Goal: Transaction & Acquisition: Purchase product/service

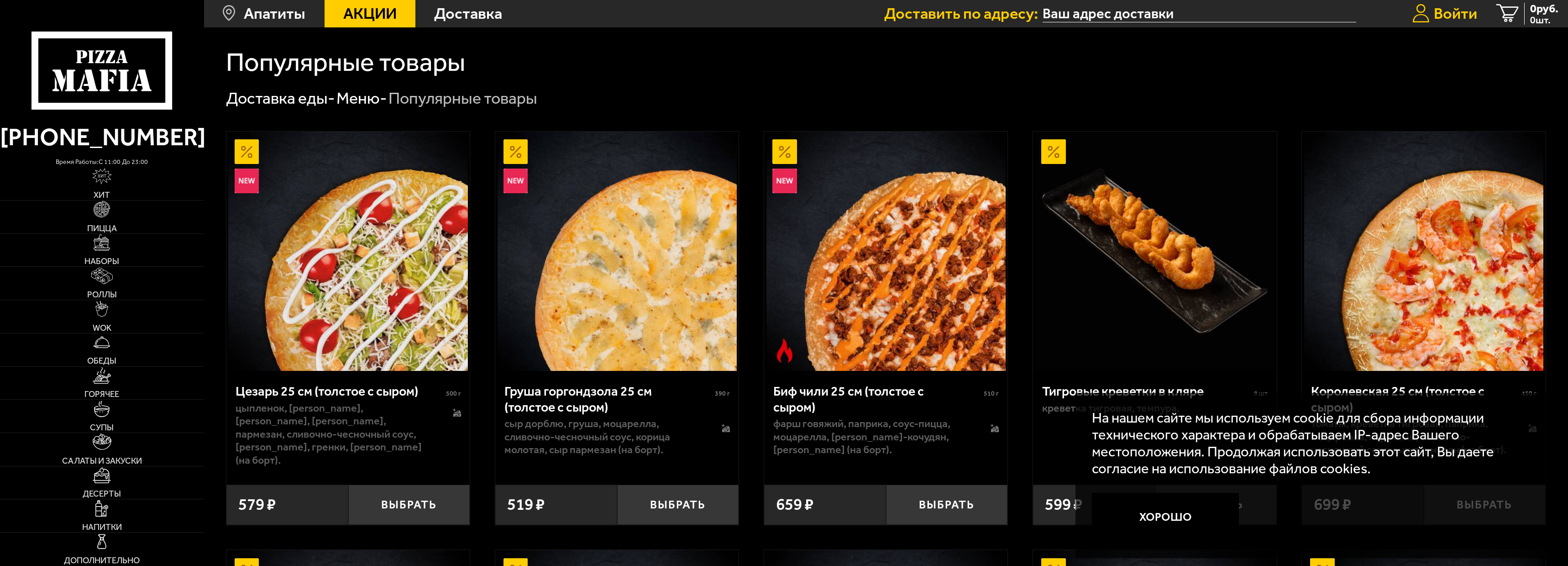
click at [1459, 7] on span "Войти" at bounding box center [1455, 14] width 43 height 15
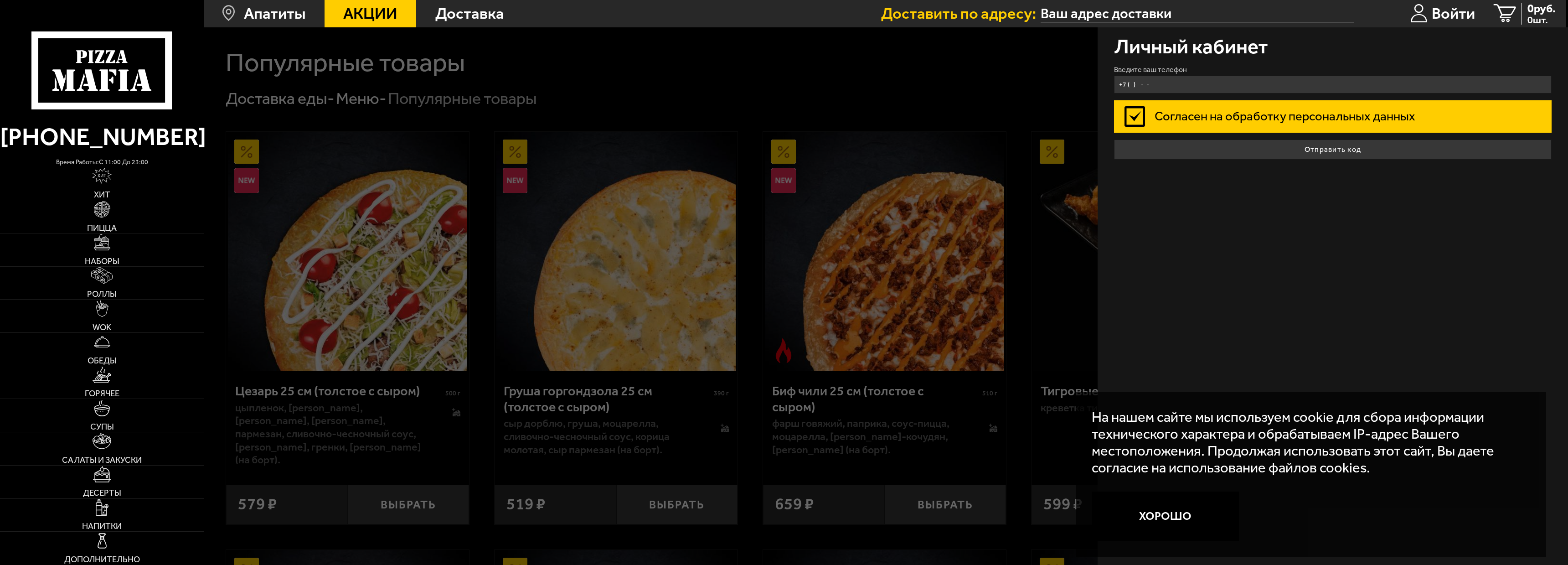
click at [1222, 86] on input "+7 ( ) - -" at bounding box center [1333, 84] width 437 height 18
type input "[PHONE_NUMBER]"
click at [1114, 140] on button "Отправить код" at bounding box center [1333, 149] width 437 height 20
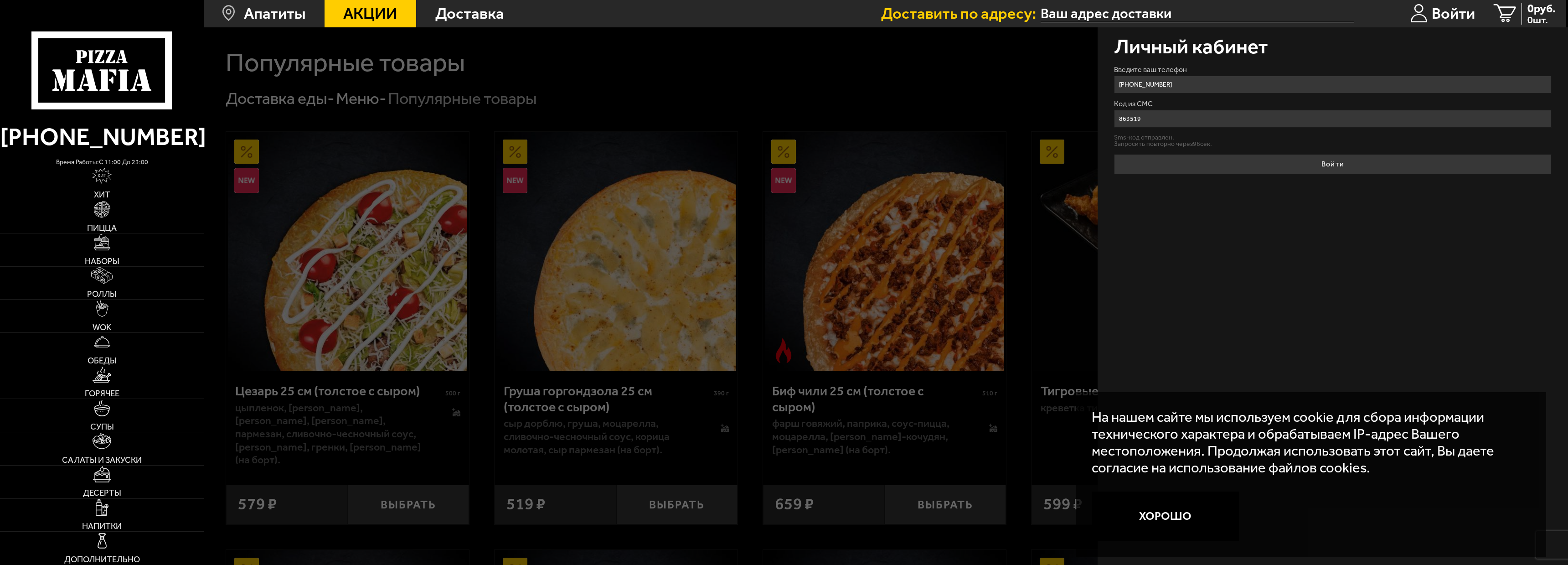
type input "863519"
click at [1114, 154] on button "Войти" at bounding box center [1333, 164] width 437 height 20
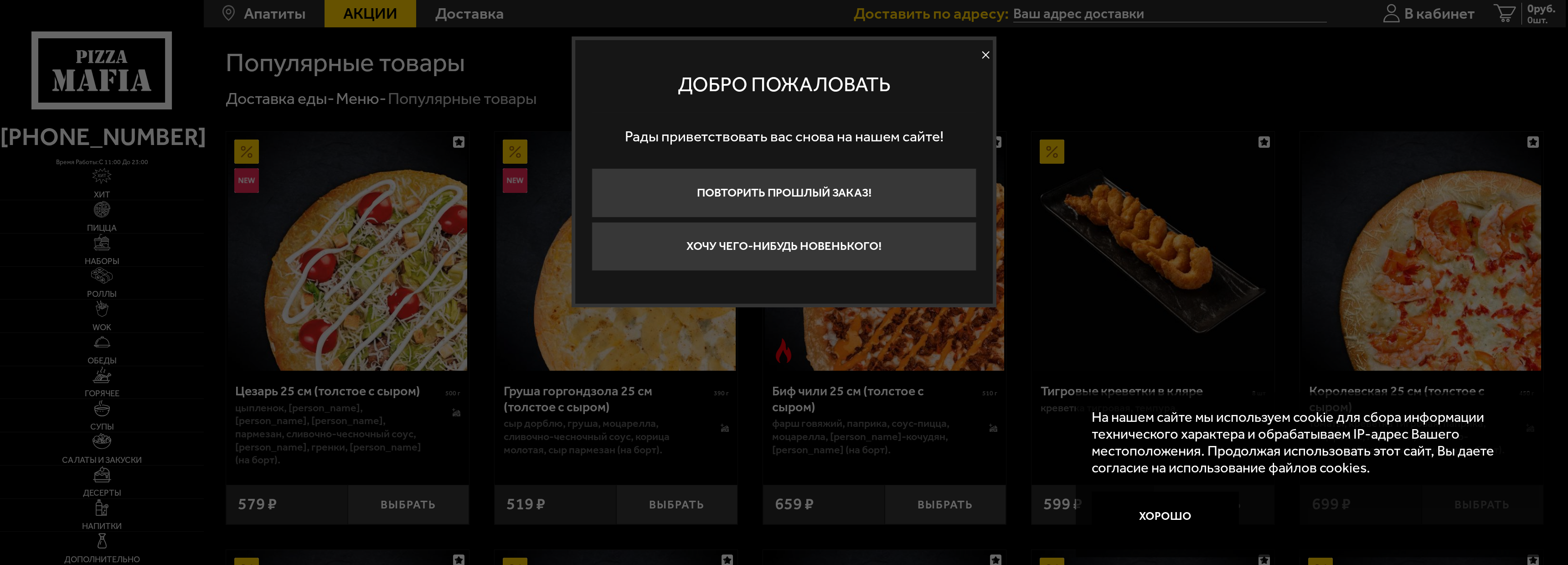
click at [982, 55] on button at bounding box center [986, 54] width 14 height 14
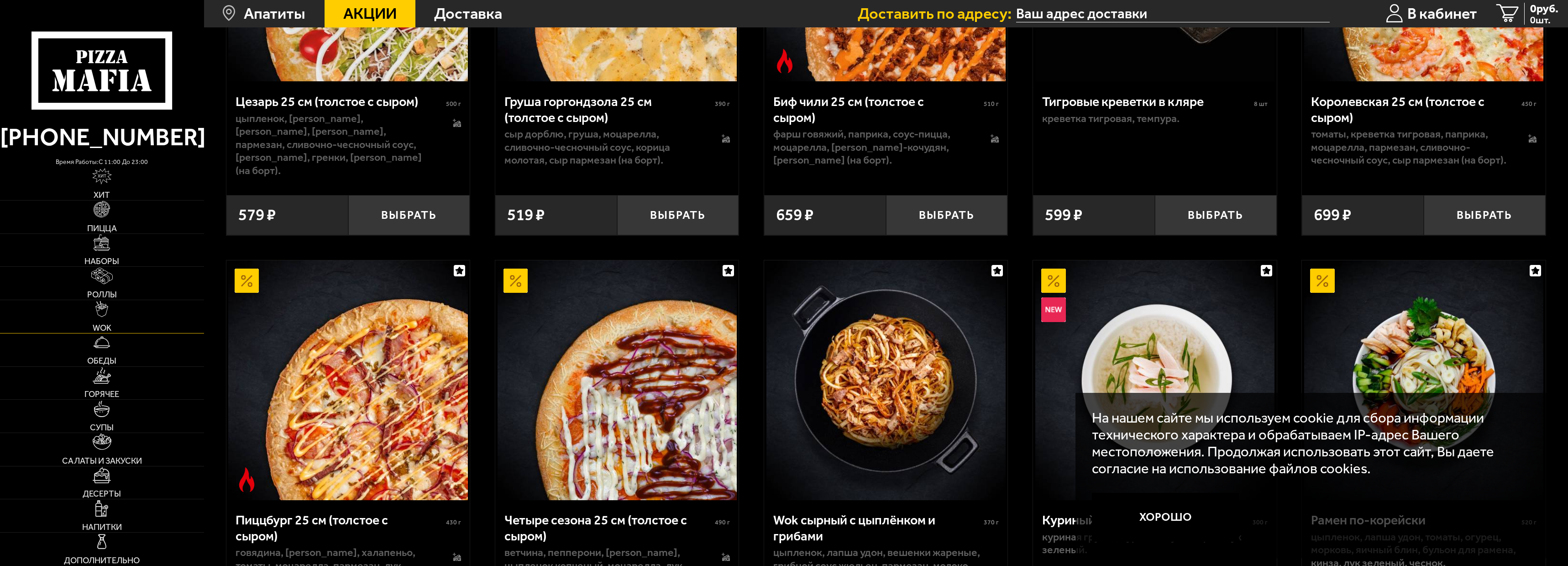
scroll to position [228, 0]
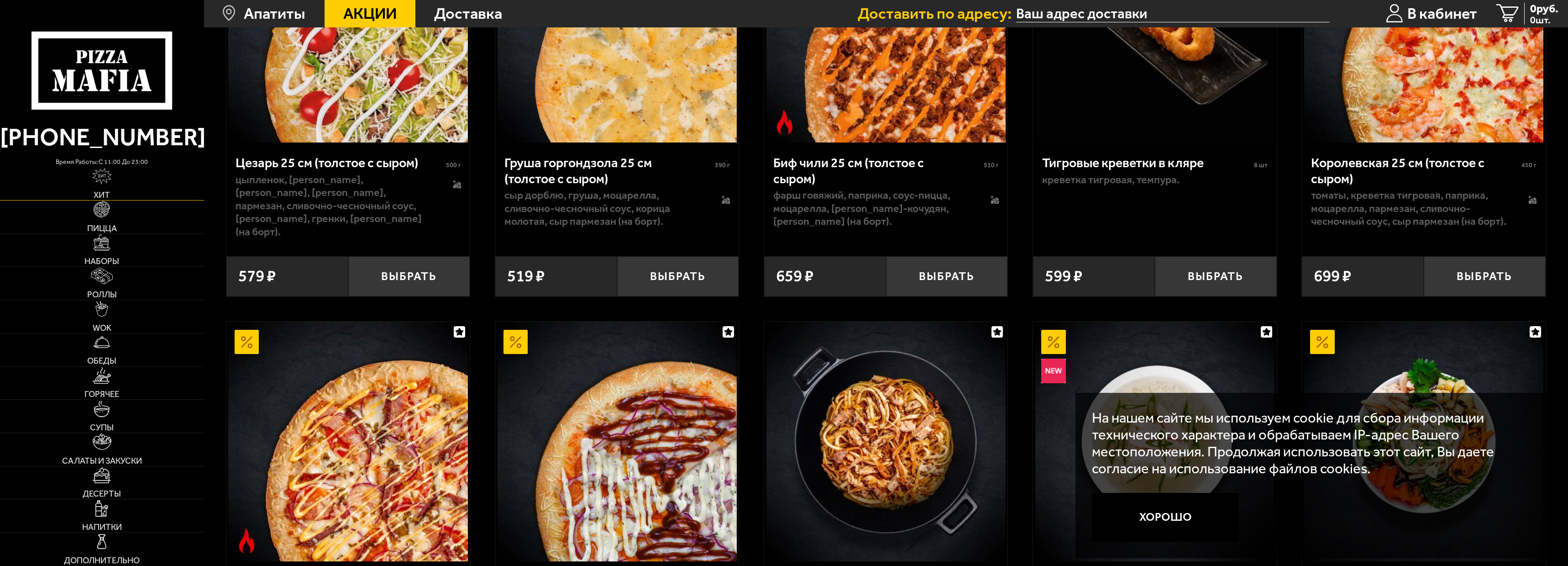
click at [117, 187] on link "Хит" at bounding box center [102, 183] width 204 height 33
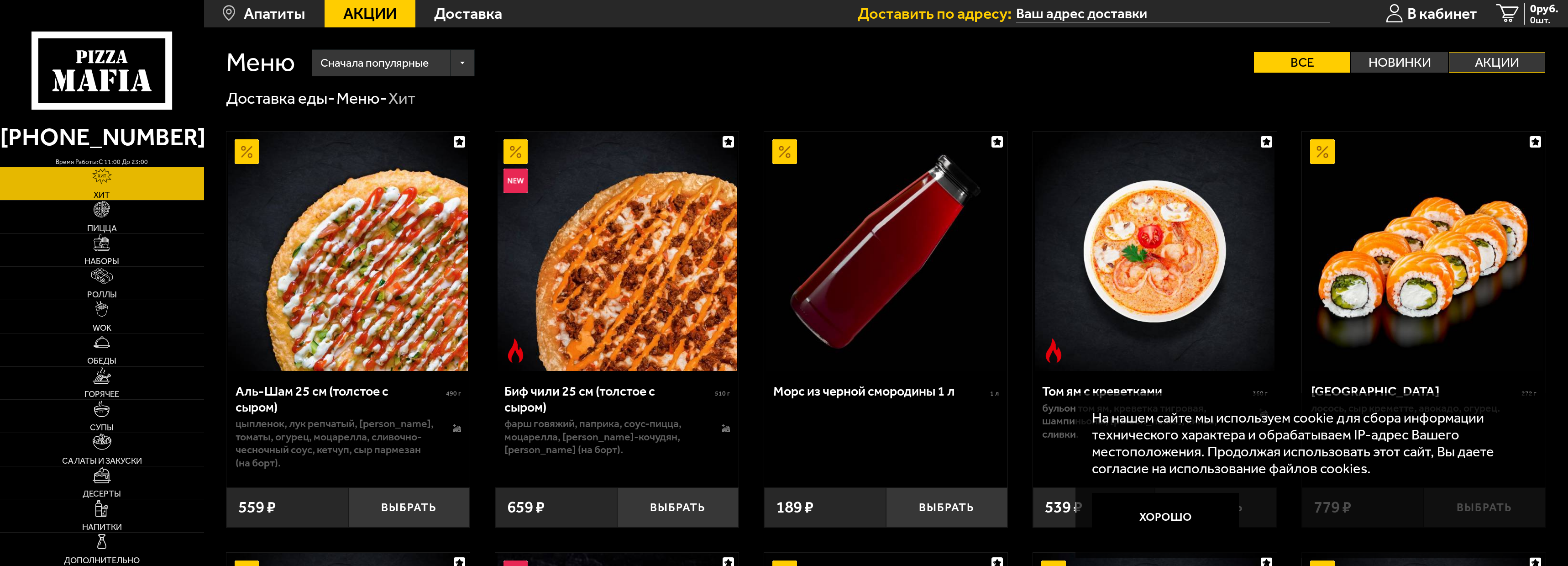
click at [1494, 59] on label "Акции" at bounding box center [1496, 63] width 96 height 21
click at [0, 0] on input "Акции" at bounding box center [0, 0] width 0 height 0
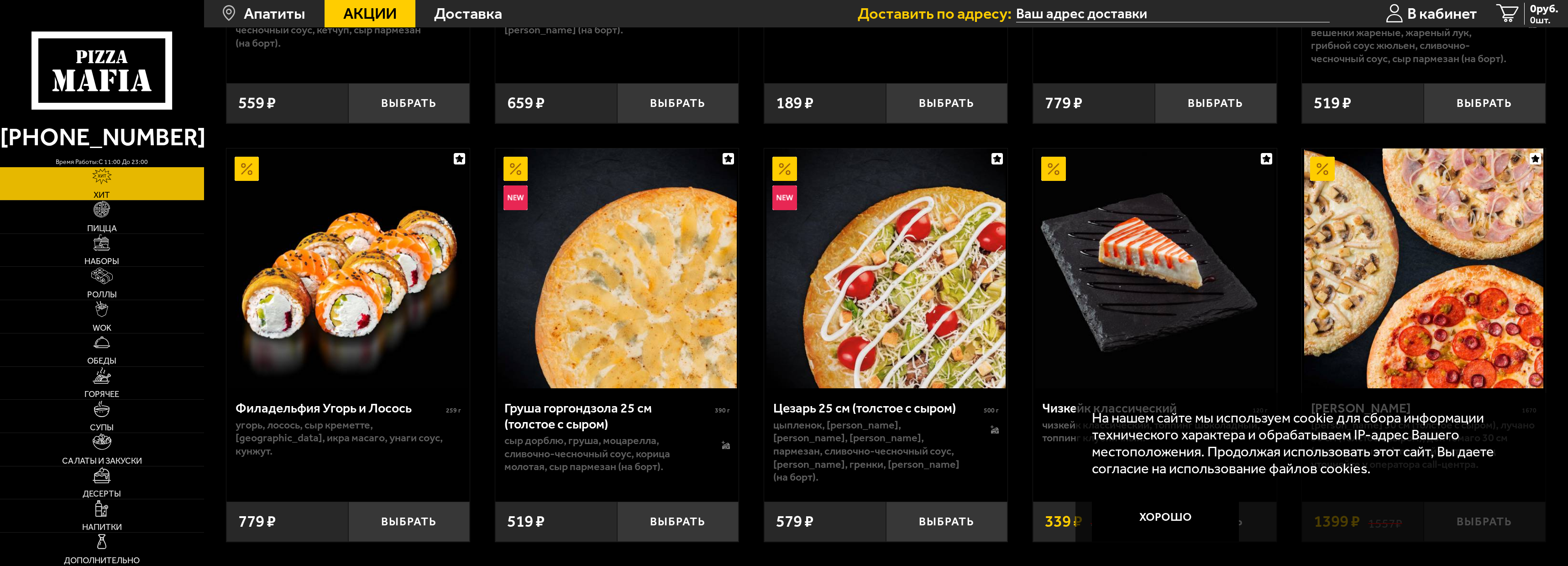
scroll to position [457, 0]
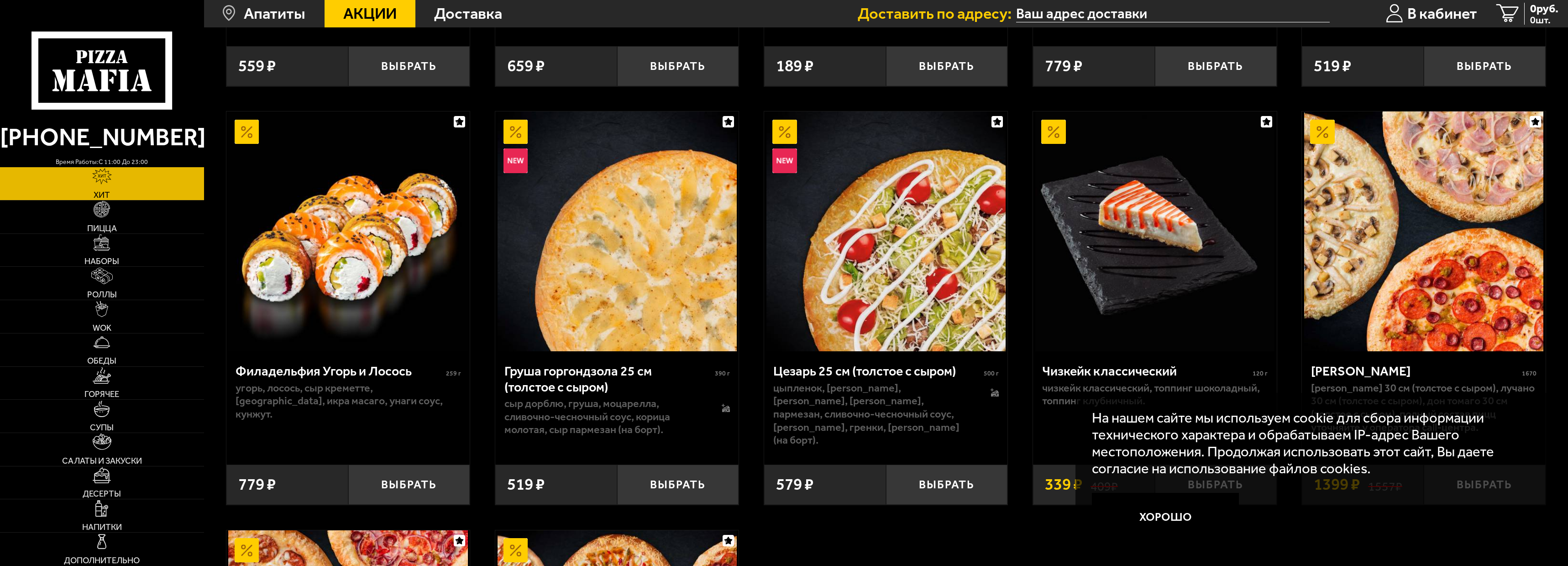
click at [788, 128] on img at bounding box center [784, 132] width 25 height 25
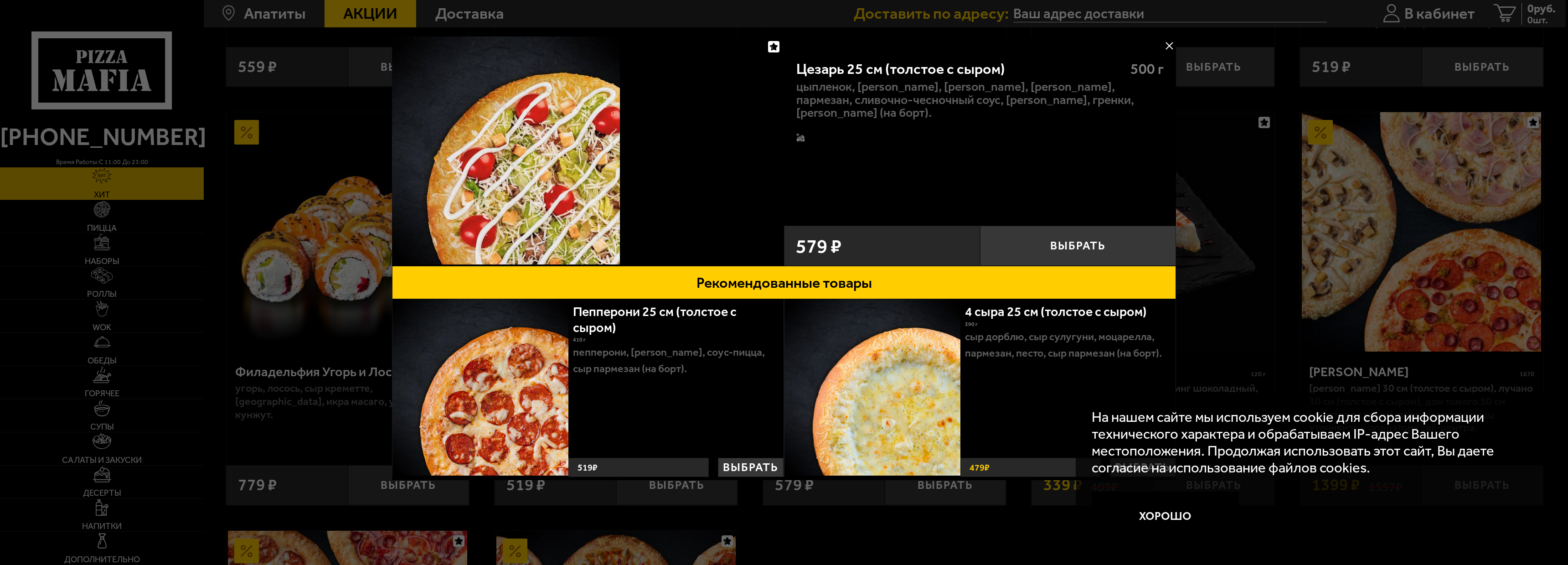
click at [1169, 45] on button at bounding box center [1169, 45] width 14 height 14
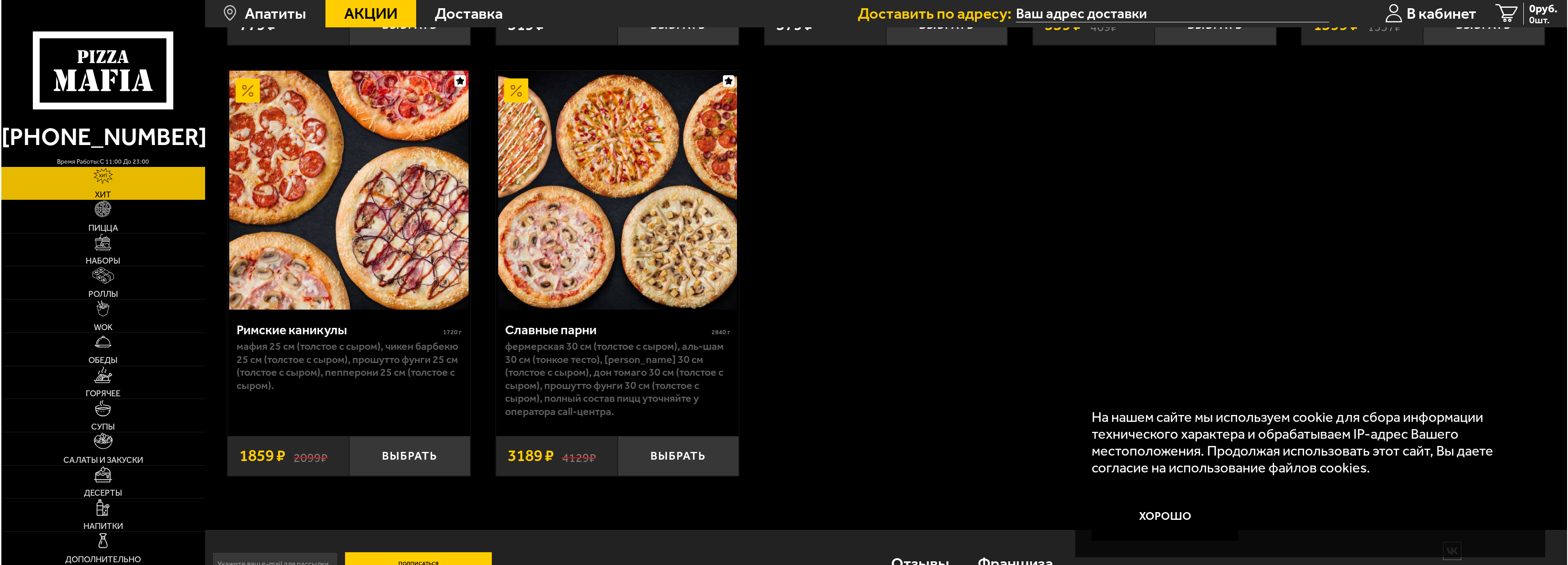
scroll to position [943, 0]
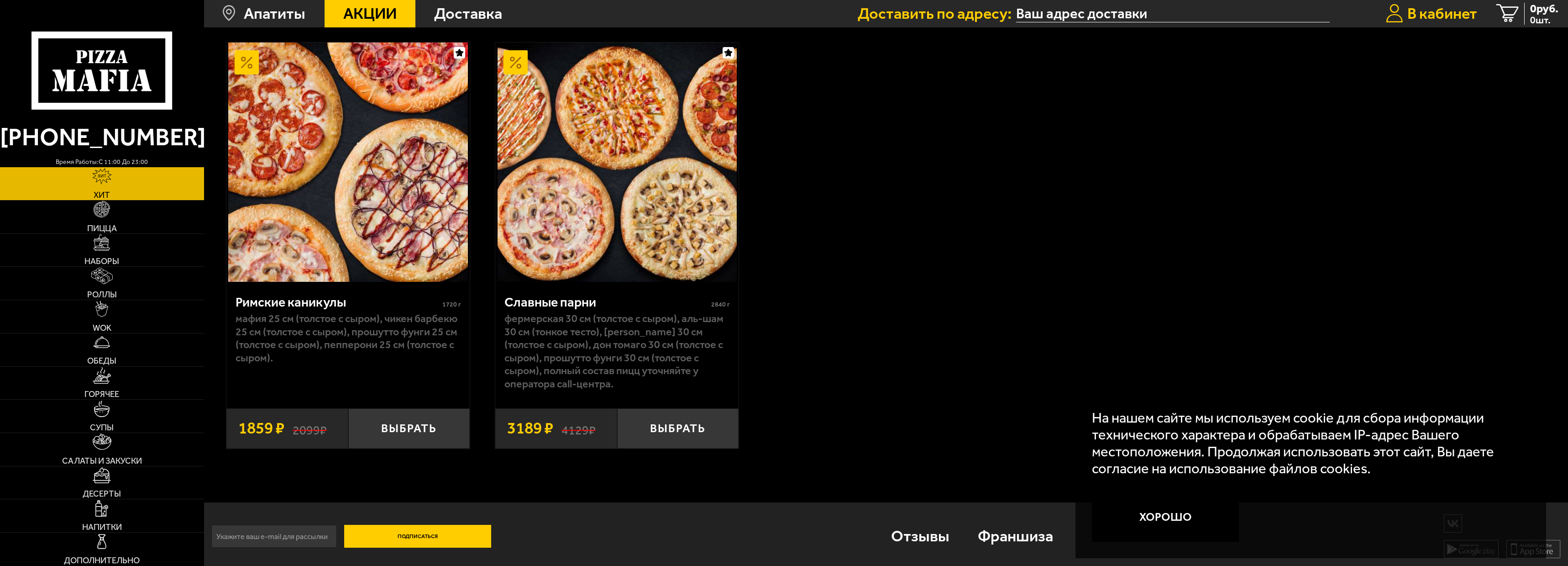
click at [1427, 16] on span "В кабинет" at bounding box center [1442, 14] width 70 height 15
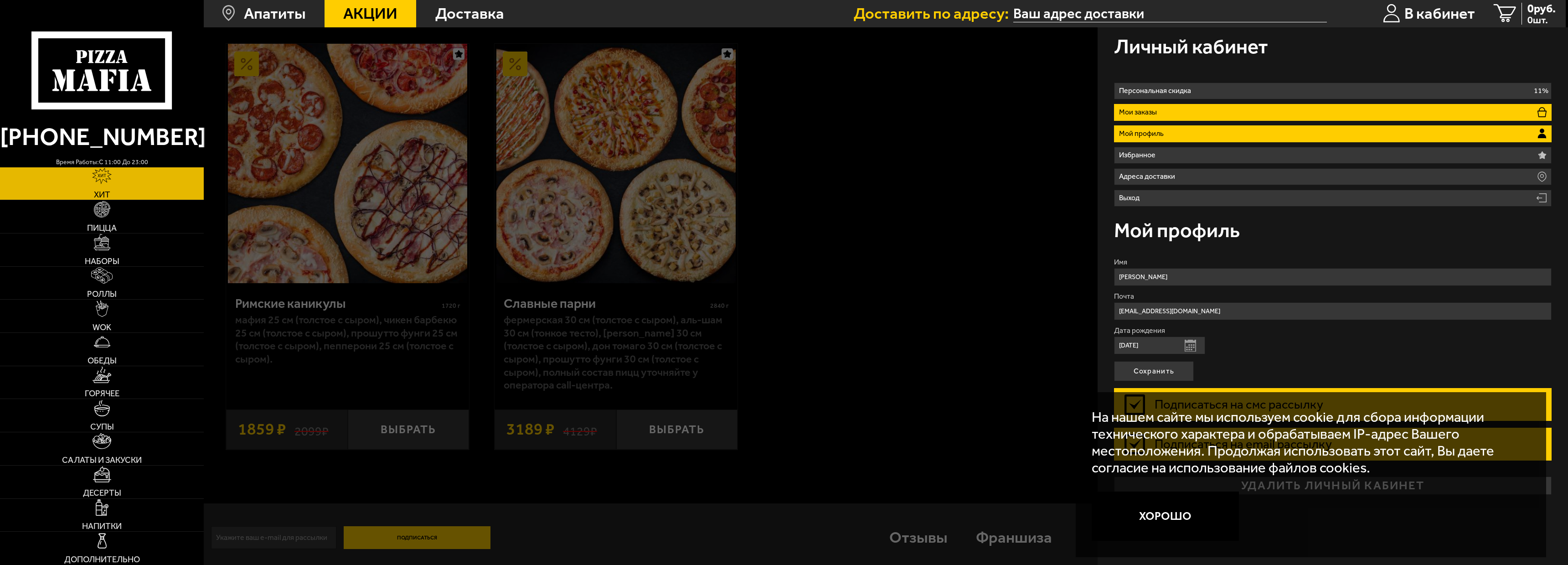
click at [1200, 104] on li "Мои заказы" at bounding box center [1333, 112] width 437 height 17
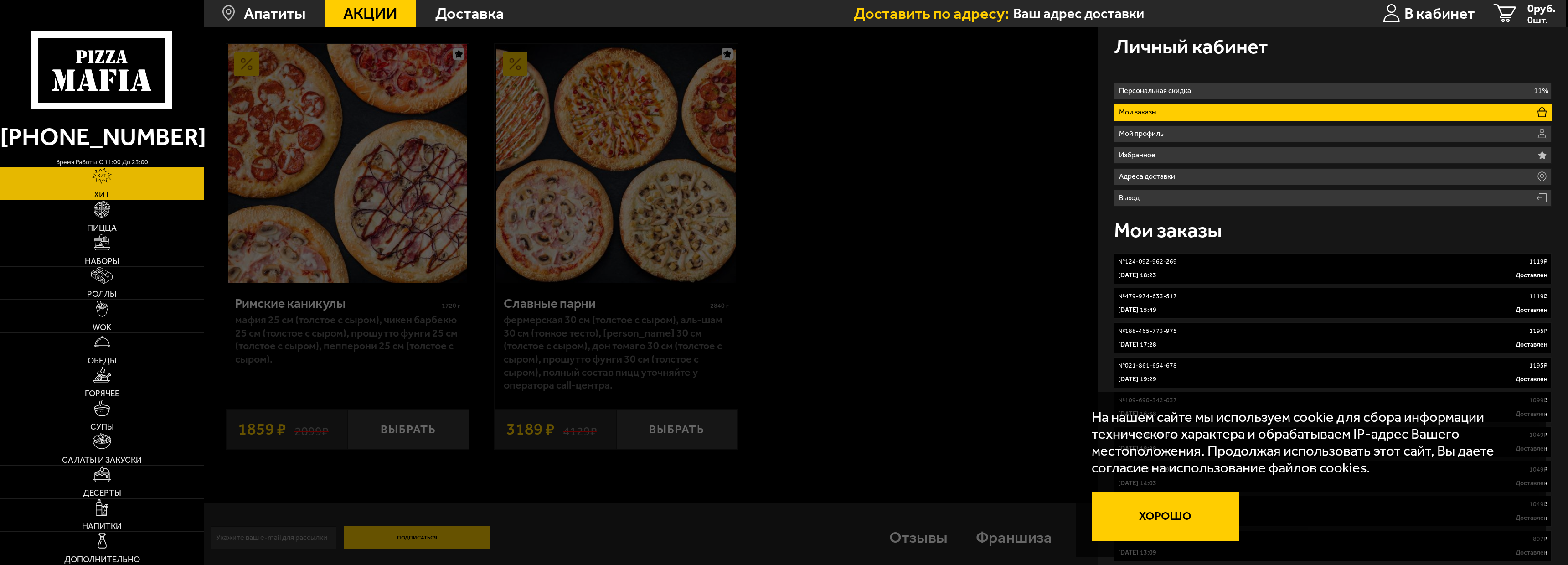
click at [1176, 517] on button "Хорошо" at bounding box center [1165, 516] width 148 height 49
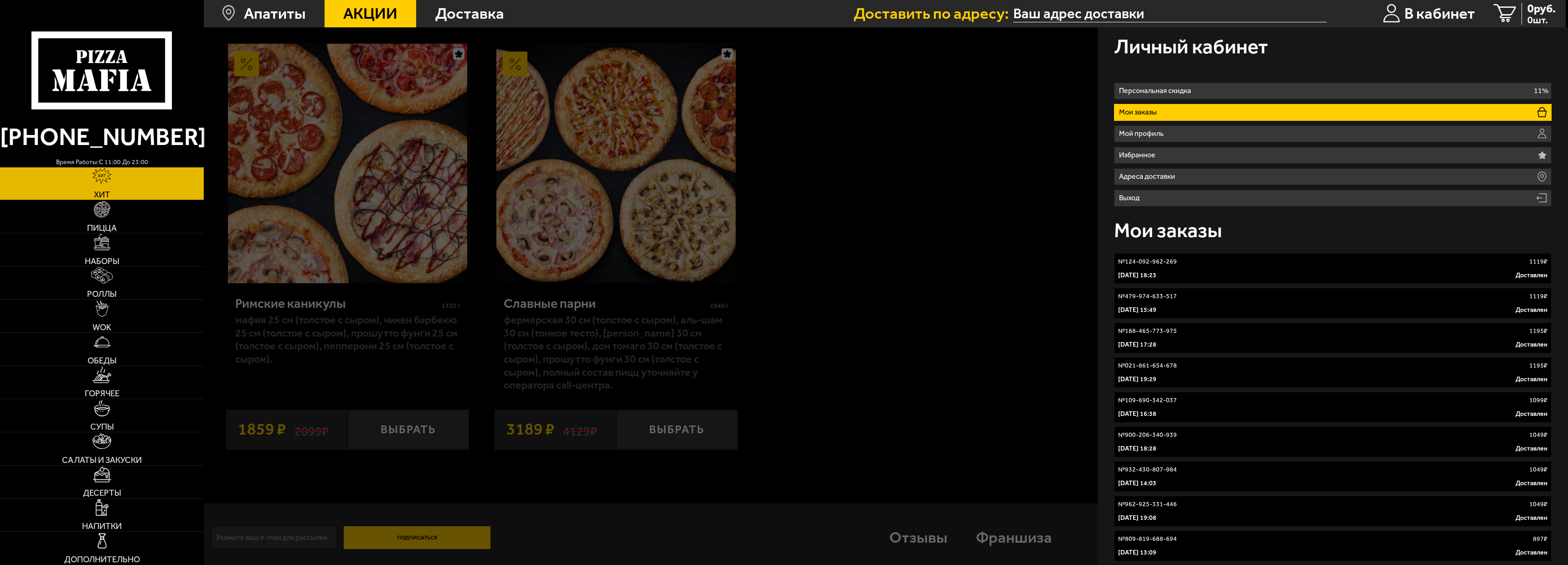
click at [1221, 418] on div "[DATE] 16:38 Доставлен" at bounding box center [1333, 414] width 430 height 9
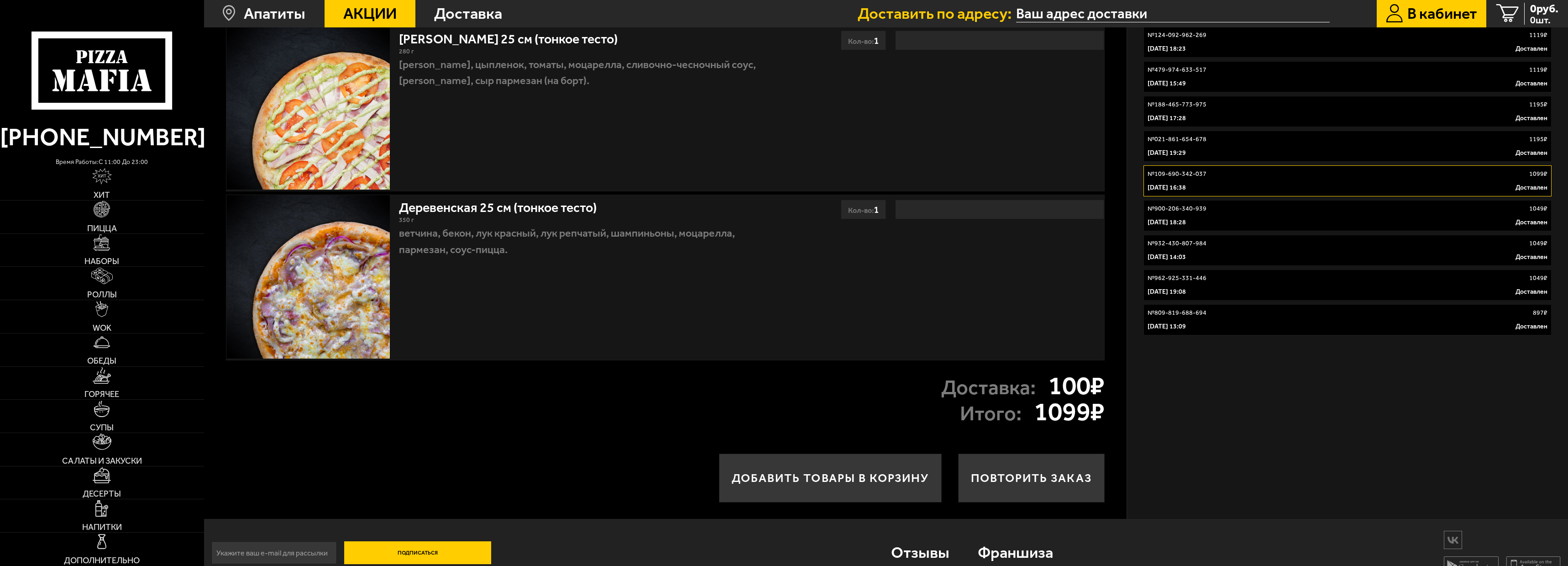
scroll to position [228, 0]
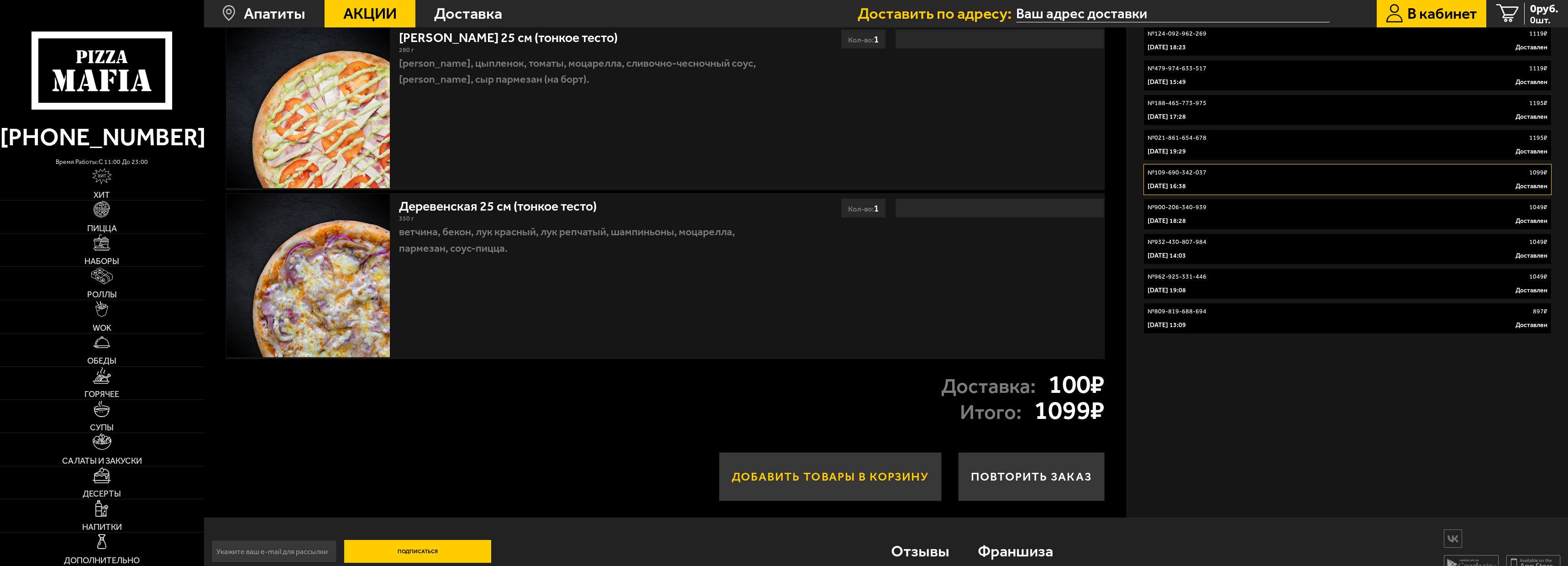
click at [864, 470] on button "Добавить товары в корзину" at bounding box center [830, 477] width 223 height 49
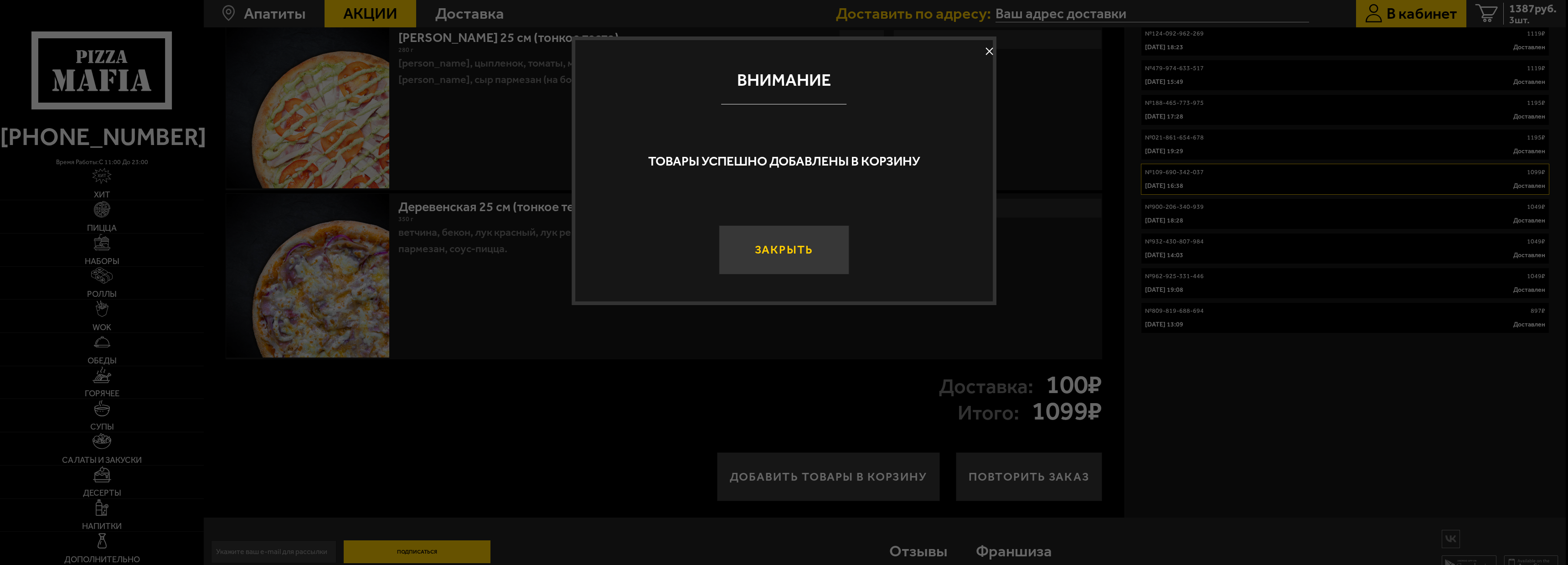
click at [794, 243] on button "Закрыть" at bounding box center [784, 250] width 131 height 49
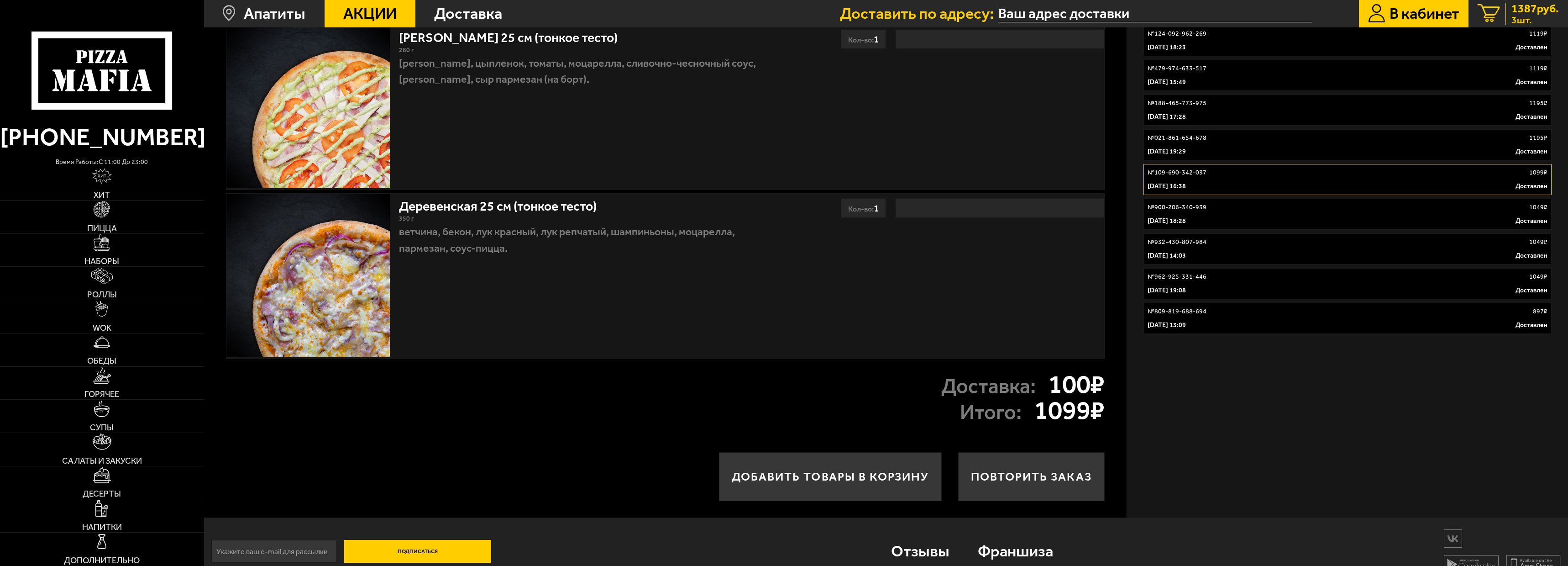
click at [1480, 5] on icon "3" at bounding box center [1489, 13] width 23 height 19
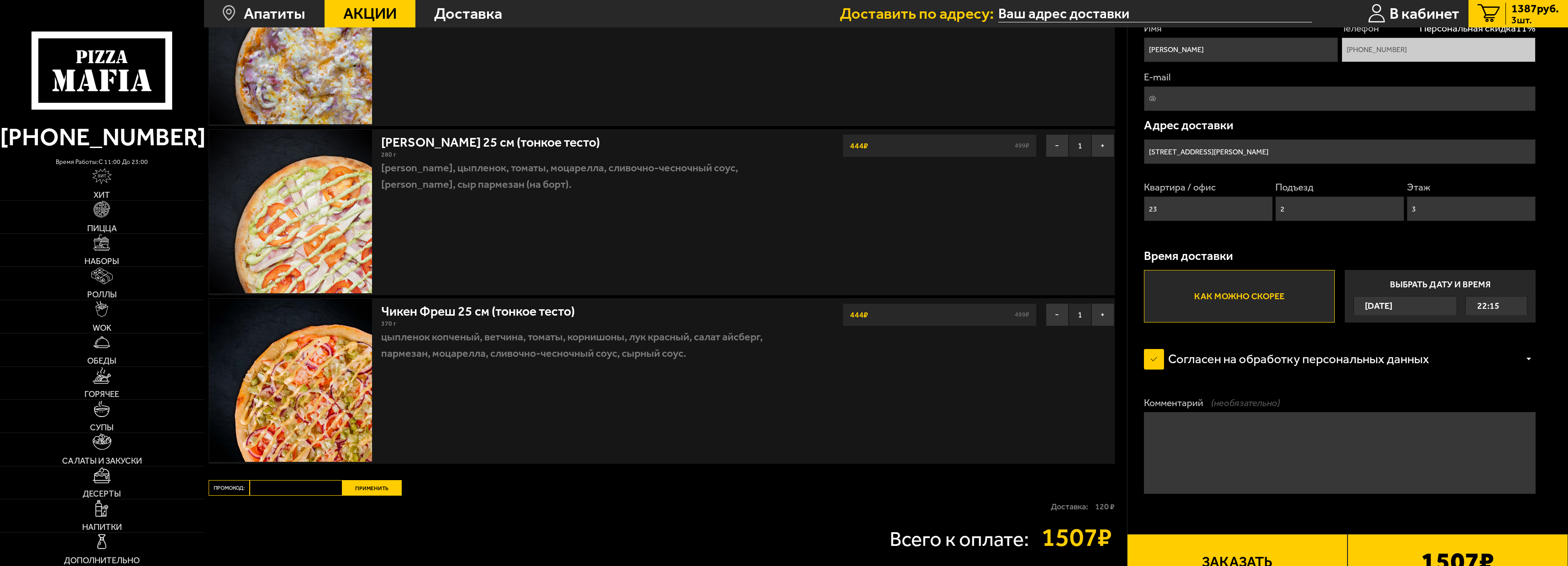
scroll to position [253, 0]
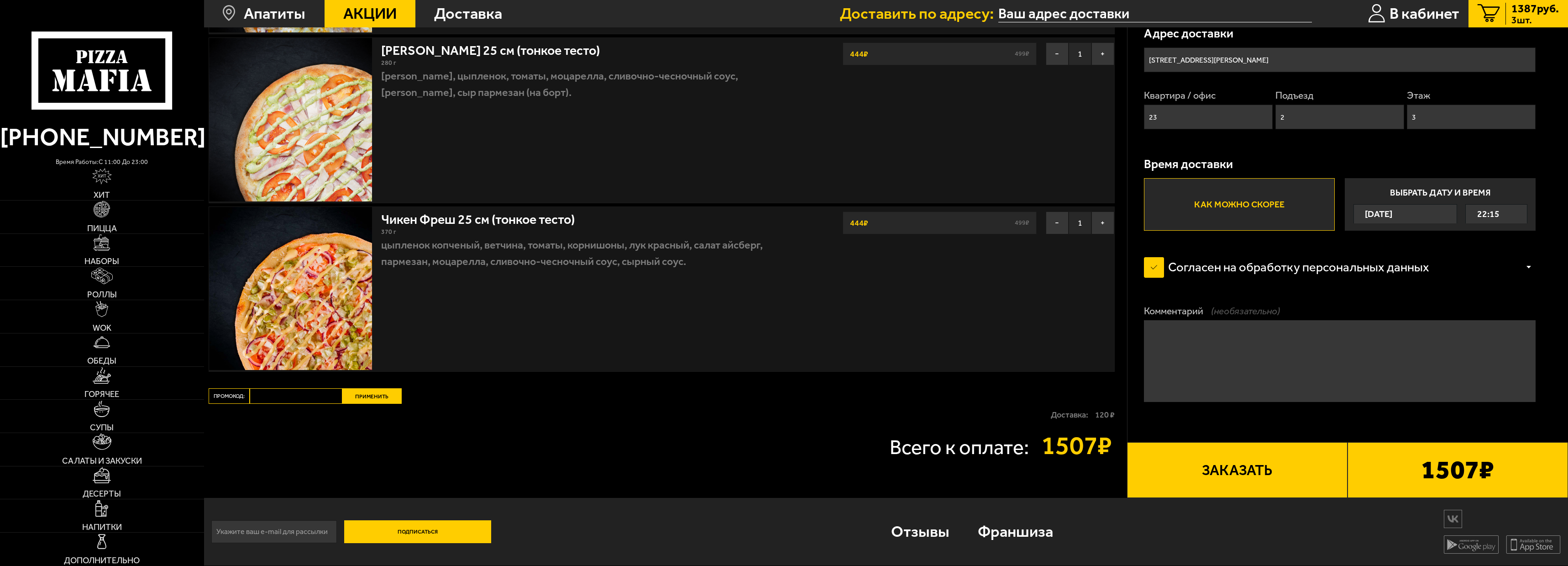
click at [1539, 15] on span "3 шт." at bounding box center [1535, 19] width 48 height 10
click at [1508, 14] on div "1387 руб. 3 шт." at bounding box center [1532, 14] width 54 height 23
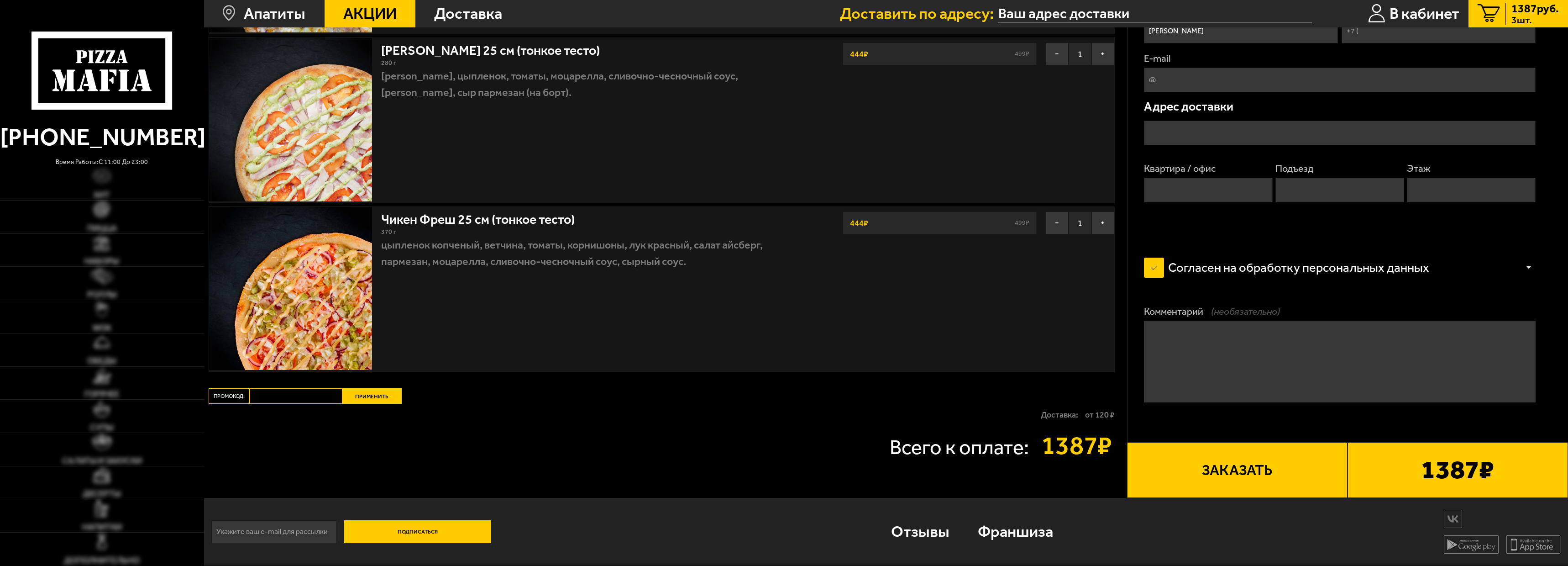
type input "[PHONE_NUMBER]"
type input "[STREET_ADDRESS][PERSON_NAME]"
type input "23"
type input "2"
type input "3"
